Goal: Information Seeking & Learning: Learn about a topic

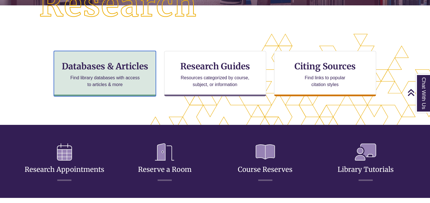
click at [139, 81] on p "Find library databases with access to articles & more" at bounding box center [105, 82] width 74 height 14
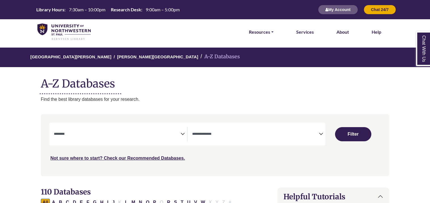
select select "Database Subject Filter"
select select "Database Types Filter"
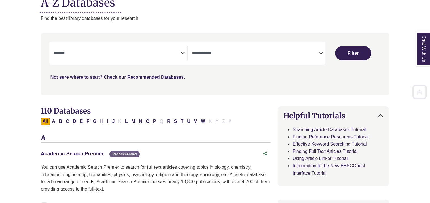
scroll to position [89, 0]
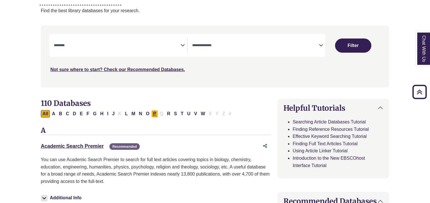
click at [154, 113] on button "P" at bounding box center [155, 113] width 7 height 7
select select "Database Subject Filter"
select select "Database Types Filter"
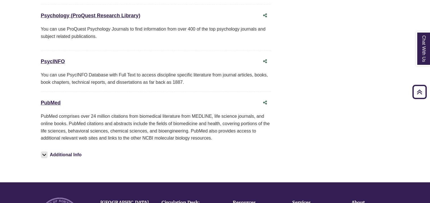
scroll to position [777, 0]
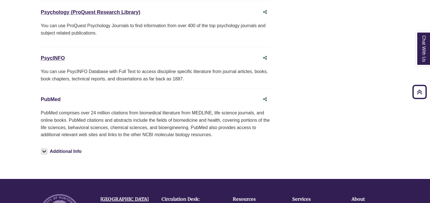
click at [54, 100] on link "PubMed This link opens in a new window" at bounding box center [51, 100] width 20 height 6
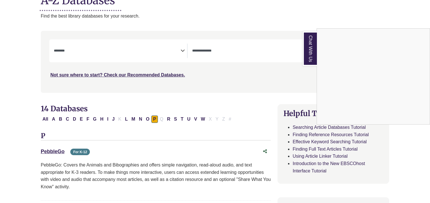
scroll to position [85, 0]
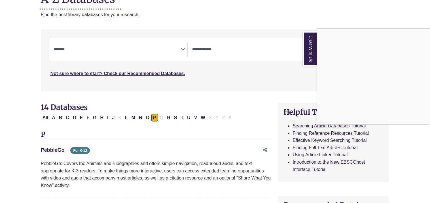
click at [153, 54] on div "Chat With Us" at bounding box center [215, 101] width 430 height 203
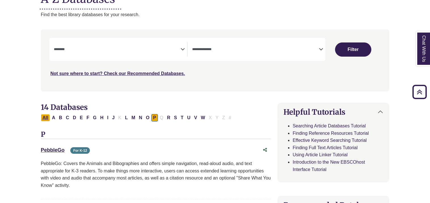
click at [46, 118] on button "All" at bounding box center [45, 117] width 9 height 7
select select "Database Subject Filter"
select select "Database Types Filter"
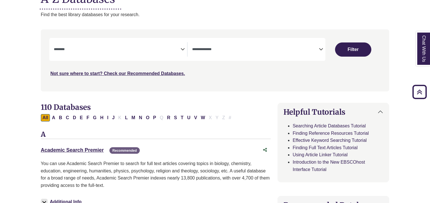
click at [183, 49] on icon "Search filters" at bounding box center [183, 48] width 4 height 9
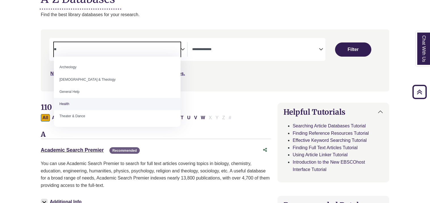
type textarea "**"
select select "*****"
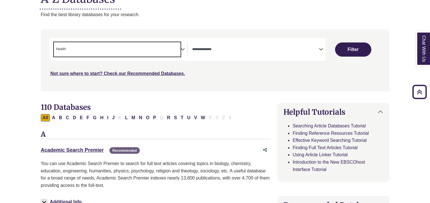
scroll to position [114, 0]
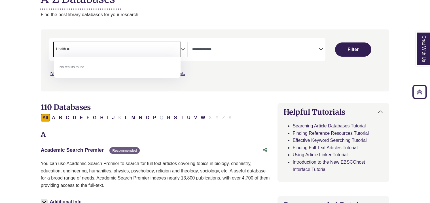
type textarea "*"
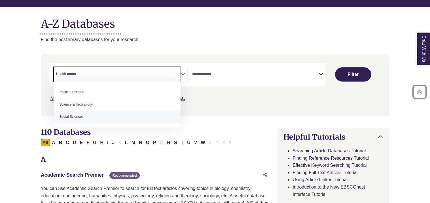
scroll to position [65, 0]
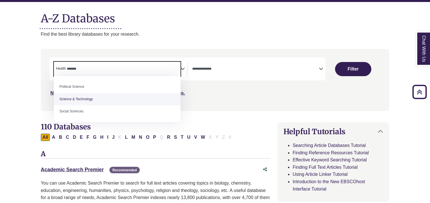
type textarea "*******"
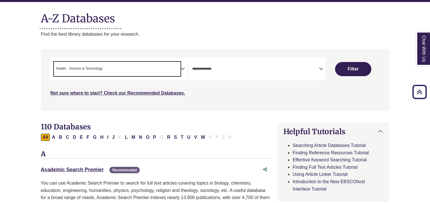
click at [293, 71] on textarea "Search" at bounding box center [255, 69] width 127 height 5
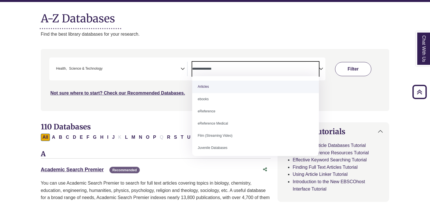
click at [336, 68] on button "Filter" at bounding box center [353, 69] width 36 height 14
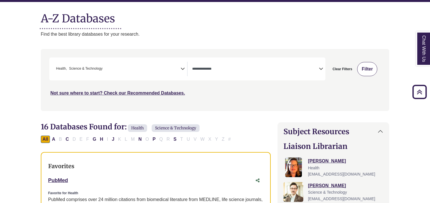
select select "Database Types Filter"
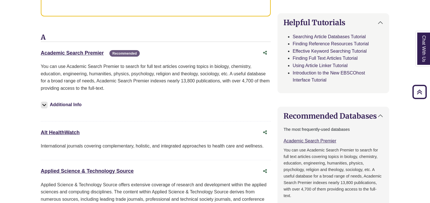
scroll to position [315, 0]
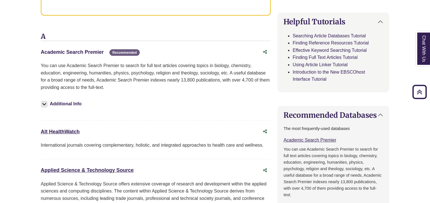
click at [83, 50] on link "Academic Search Premier This link opens in a new window" at bounding box center [72, 52] width 63 height 6
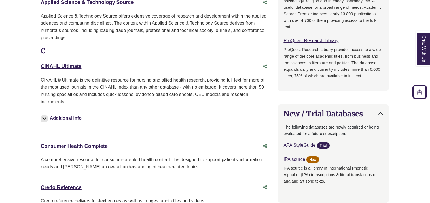
scroll to position [484, 0]
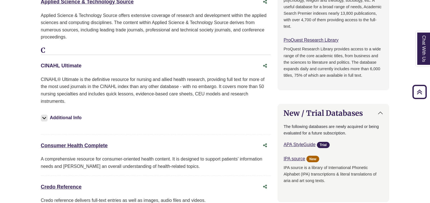
click at [70, 66] on link "CINAHL Ultimate This link opens in a new window" at bounding box center [61, 66] width 41 height 6
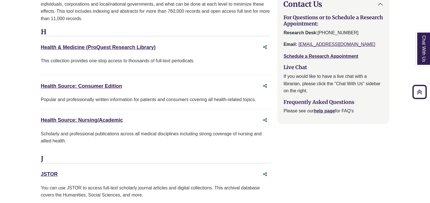
scroll to position [754, 0]
click at [61, 48] on link "Health & Medicine (ProQuest Research Library) This link opens in a new window" at bounding box center [98, 48] width 115 height 6
click at [119, 48] on link "Health & Medicine (ProQuest Research Library) This link opens in a new window" at bounding box center [98, 48] width 115 height 6
